Goal: Find specific page/section: Find specific page/section

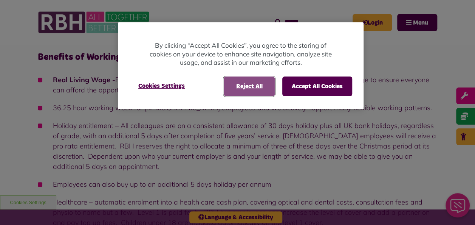
drag, startPoint x: 247, startPoint y: 88, endPoint x: 238, endPoint y: 88, distance: 8.4
click at [247, 88] on button "Reject All" at bounding box center [249, 86] width 51 height 20
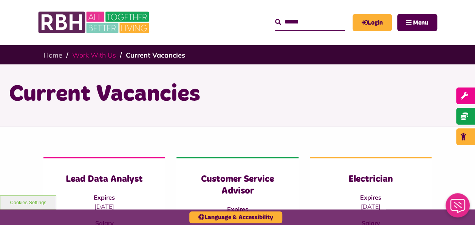
click at [78, 51] on link "Work With Us" at bounding box center [94, 55] width 44 height 9
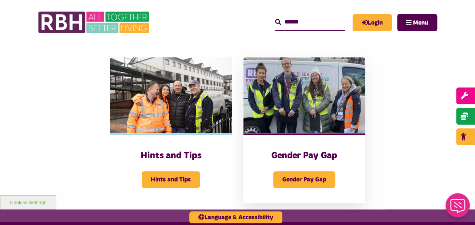
scroll to position [227, 0]
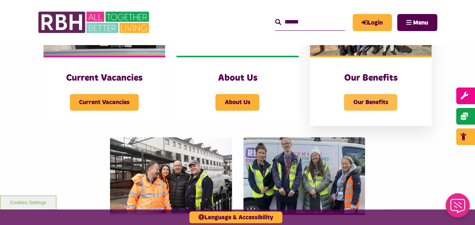
click at [372, 99] on span "Our Benefits" at bounding box center [370, 102] width 53 height 17
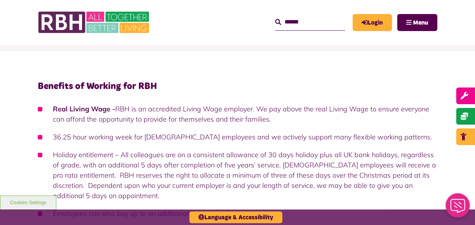
scroll to position [113, 0]
